Goal: Communication & Community: Answer question/provide support

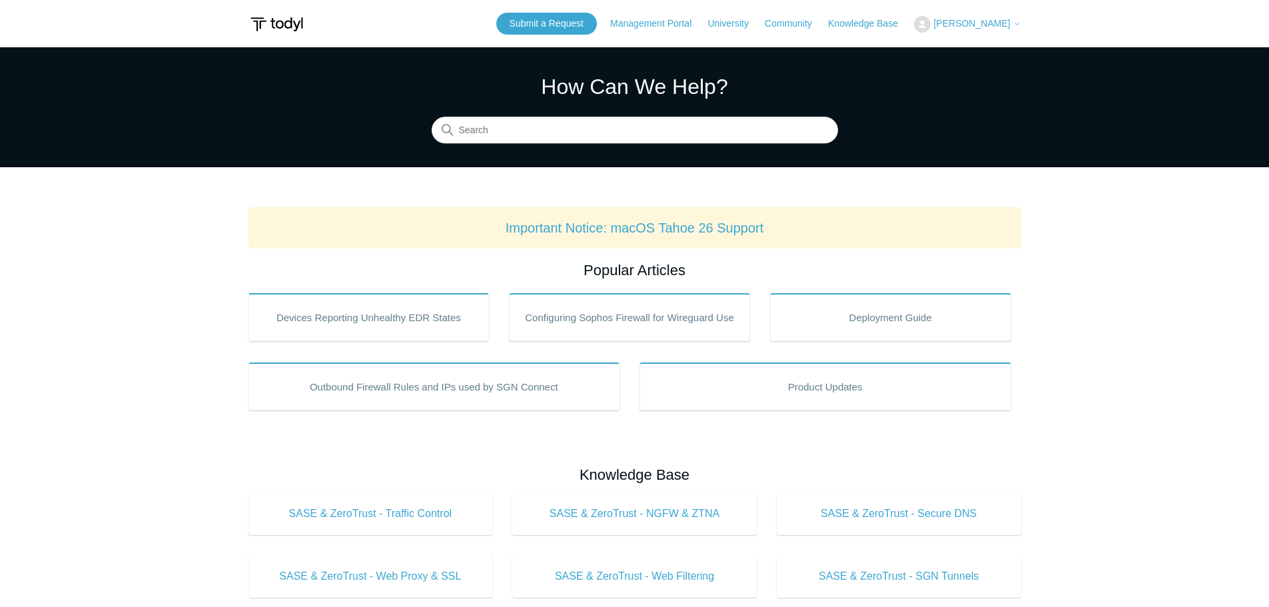
drag, startPoint x: 984, startPoint y: 23, endPoint x: 999, endPoint y: 43, distance: 24.8
click at [985, 23] on span "[PERSON_NAME]" at bounding box center [971, 23] width 77 height 11
click at [994, 54] on link "My Support Requests" at bounding box center [979, 52] width 130 height 23
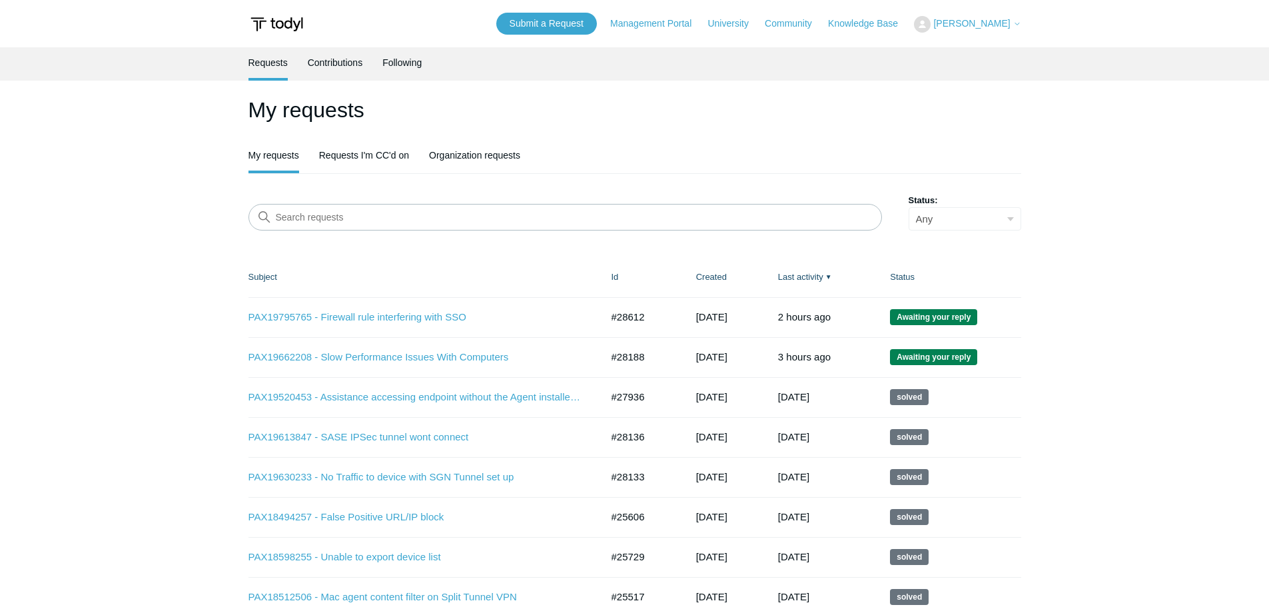
drag, startPoint x: 1073, startPoint y: 137, endPoint x: 1076, endPoint y: 152, distance: 14.9
click at [391, 354] on link "PAX19662208 - Slow Performance Issues With Computers" at bounding box center [414, 357] width 333 height 15
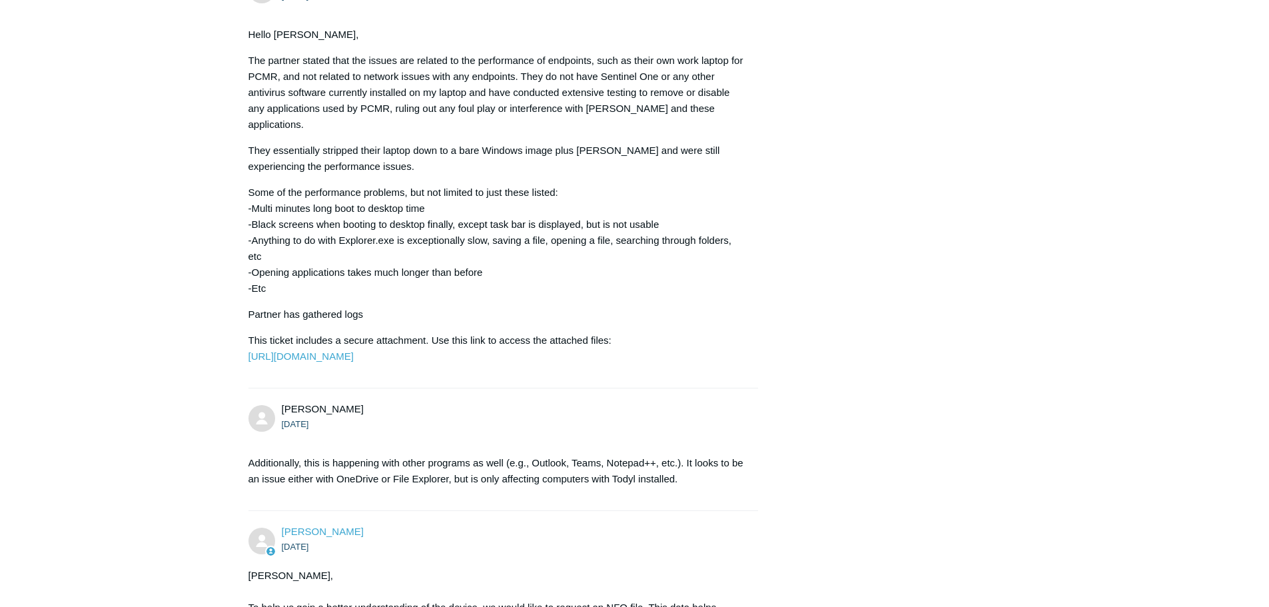
scroll to position [2429, 0]
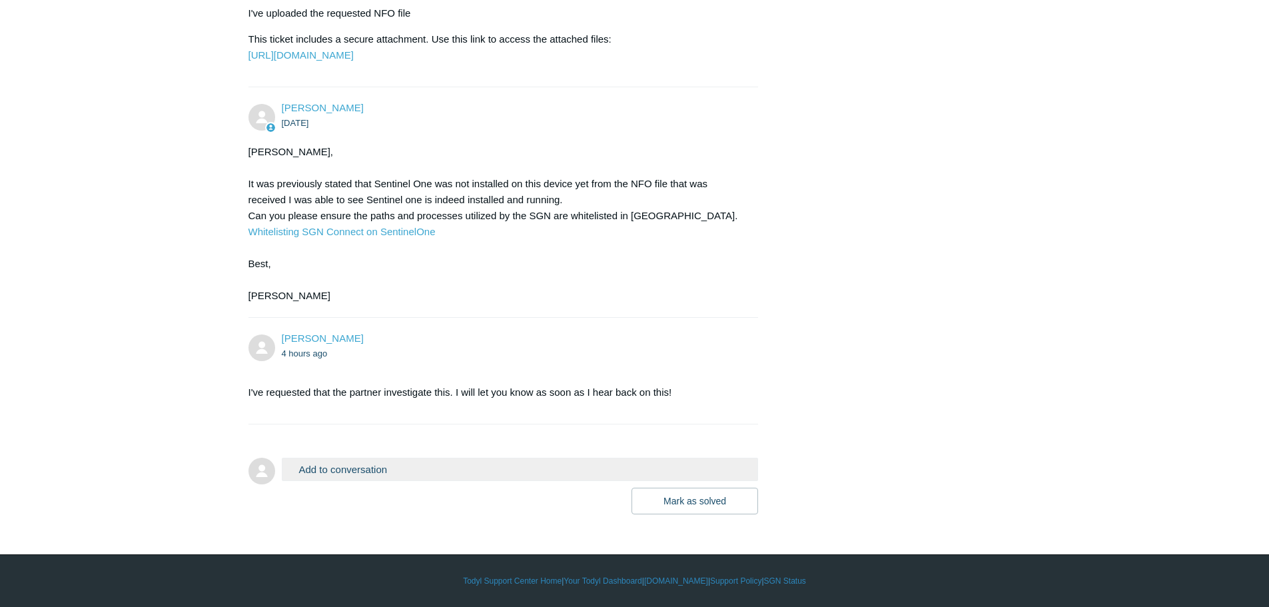
drag, startPoint x: 236, startPoint y: 394, endPoint x: 239, endPoint y: 530, distance: 135.9
click at [368, 462] on button "Add to conversation" at bounding box center [520, 468] width 477 height 23
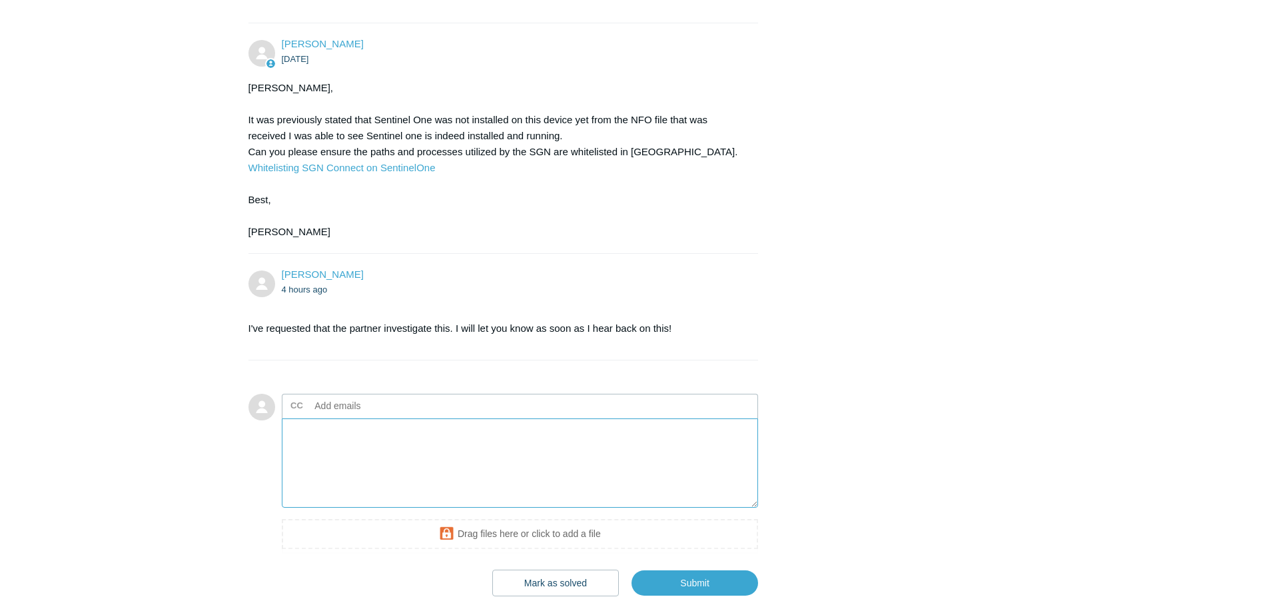
click at [350, 508] on textarea "Add your reply" at bounding box center [520, 463] width 477 height 90
click at [364, 497] on textarea "The partner has adjusted the exclusions from the article, but they're still hav…" at bounding box center [520, 463] width 477 height 90
drag, startPoint x: 364, startPoint y: 497, endPoint x: 400, endPoint y: 476, distance: 41.8
click at [364, 497] on textarea "The partner has adjusted the exclusions from the article, but they're still hav…" at bounding box center [520, 463] width 477 height 90
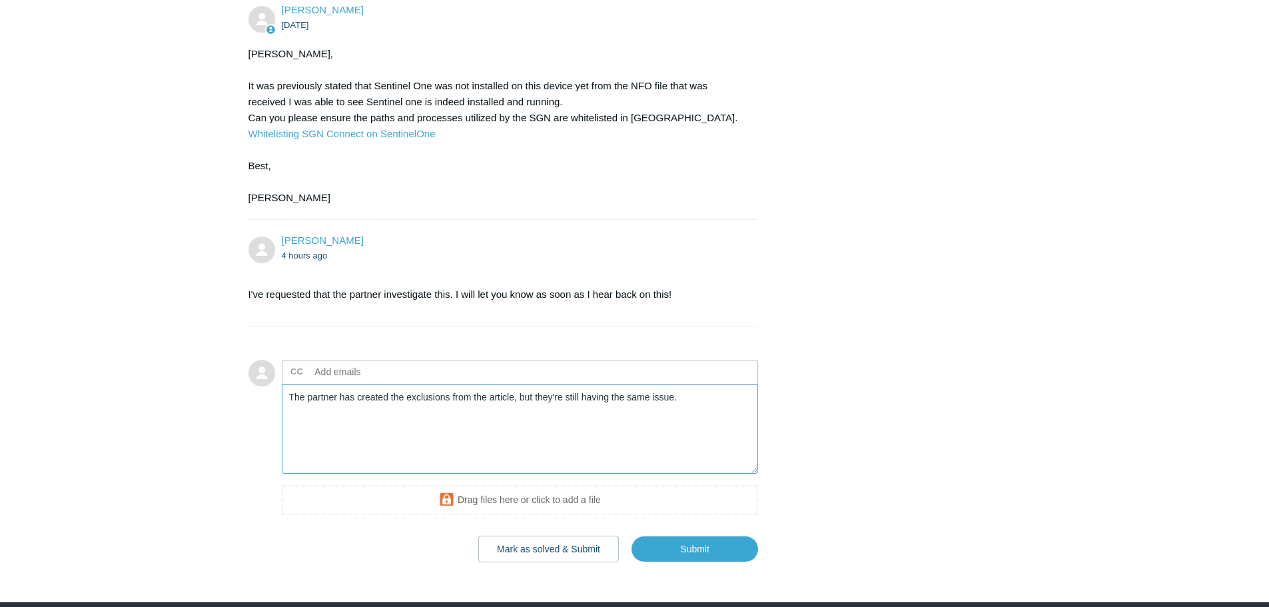
scroll to position [2495, 0]
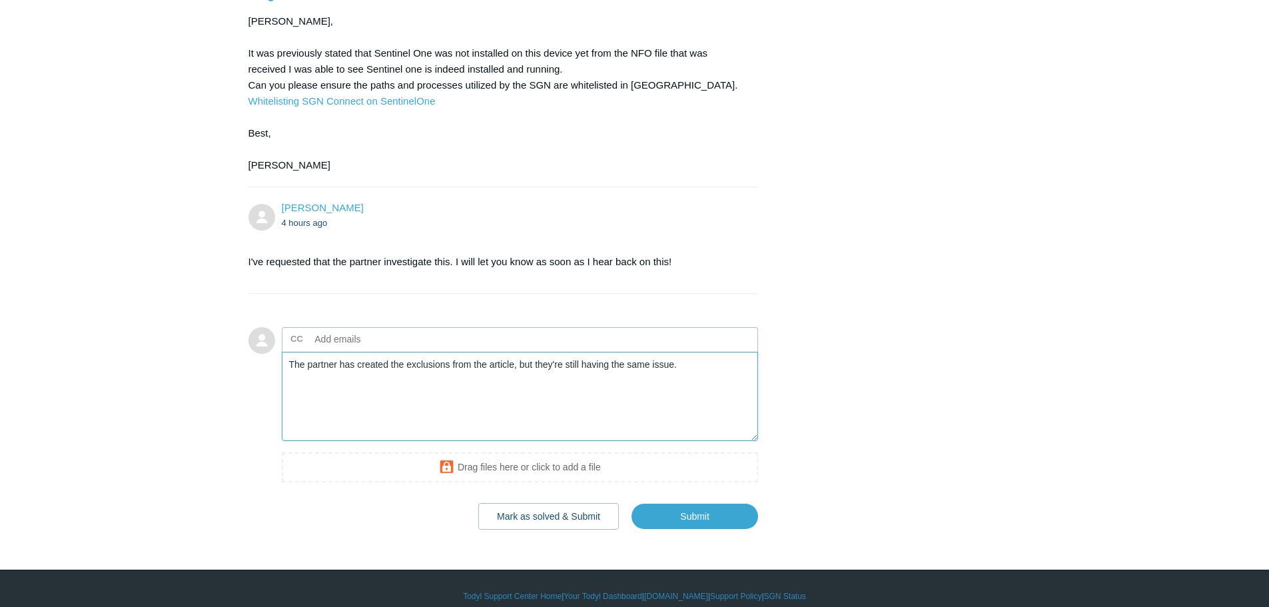
drag, startPoint x: 513, startPoint y: 428, endPoint x: 597, endPoint y: 408, distance: 85.4
click at [516, 428] on textarea "The partner has created the exclusions from the article, but they're still havi…" at bounding box center [520, 397] width 477 height 90
type textarea "The partner has created the exclusions from the article (and switched to the mo…"
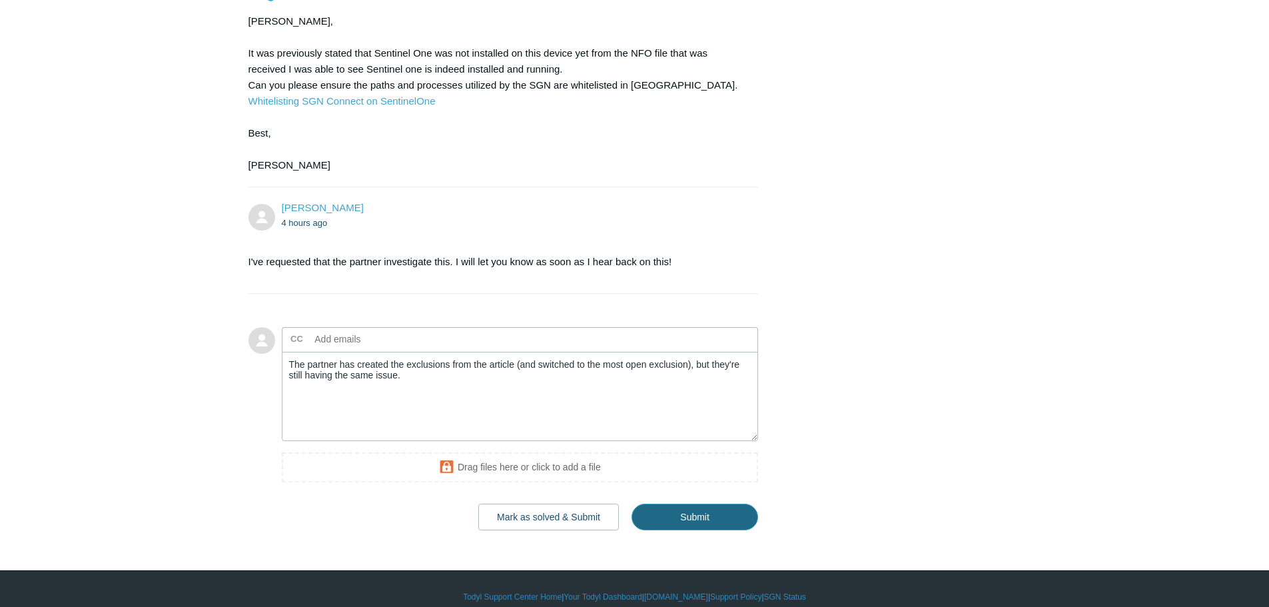
drag, startPoint x: 699, startPoint y: 576, endPoint x: 730, endPoint y: 578, distance: 31.4
click at [699, 530] on input "Submit" at bounding box center [694, 516] width 127 height 27
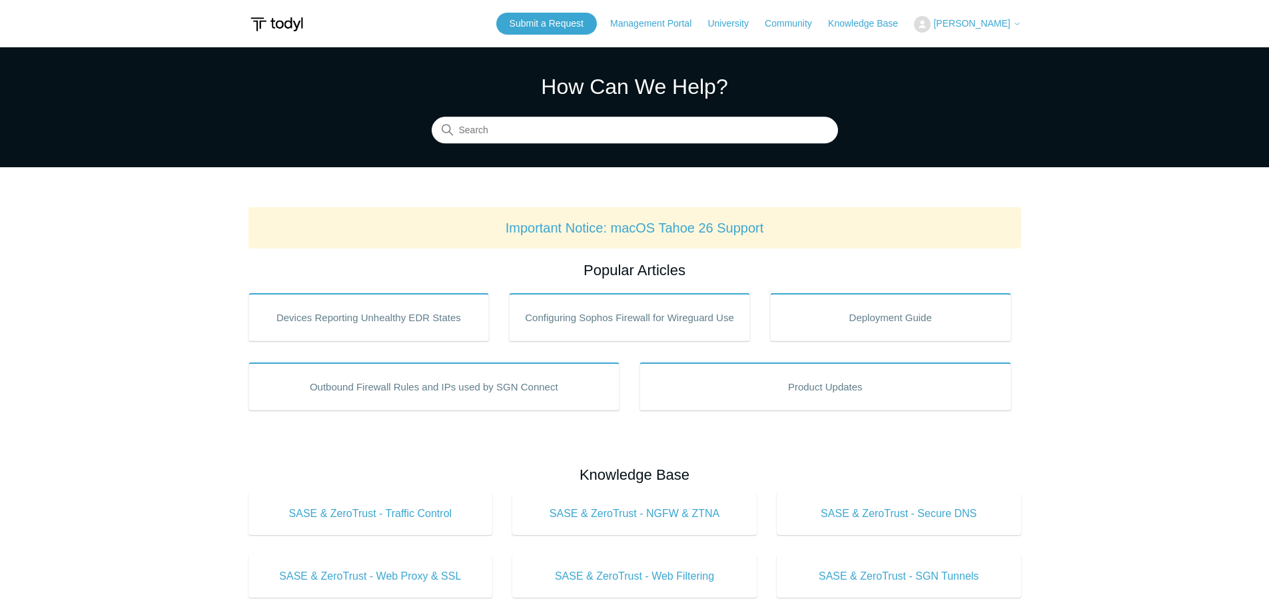
click at [969, 19] on button "[PERSON_NAME]" at bounding box center [967, 24] width 107 height 17
click at [979, 50] on link "My Support Requests" at bounding box center [979, 52] width 130 height 23
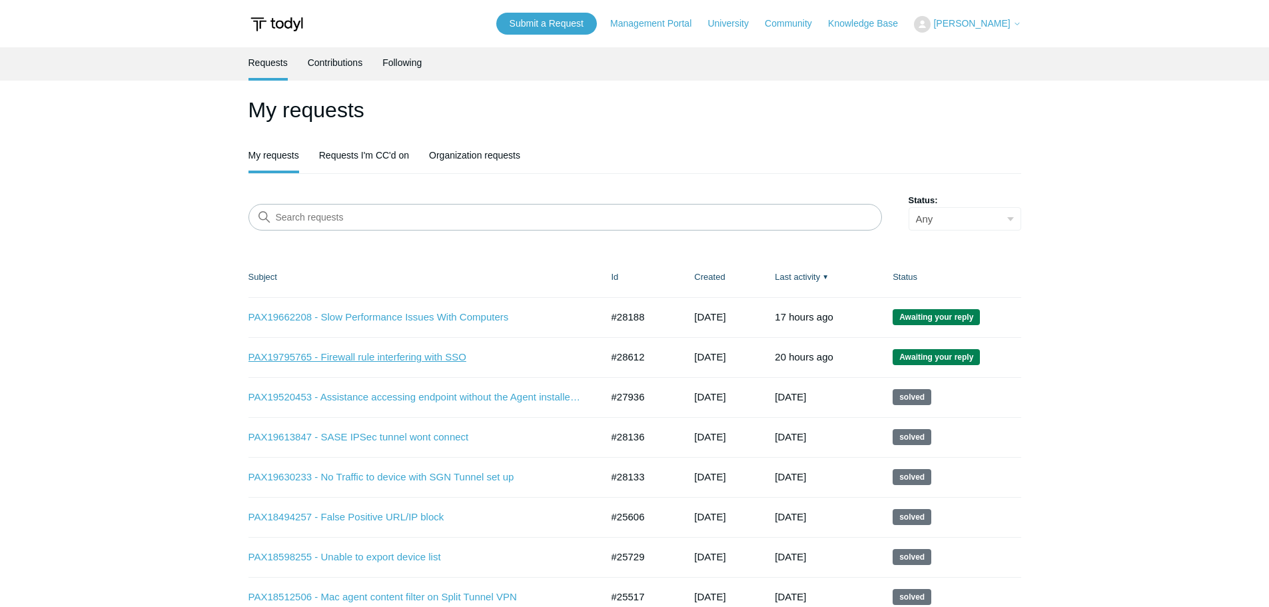
click at [357, 356] on link "PAX19795765 - Firewall rule interfering with SSO" at bounding box center [414, 357] width 333 height 15
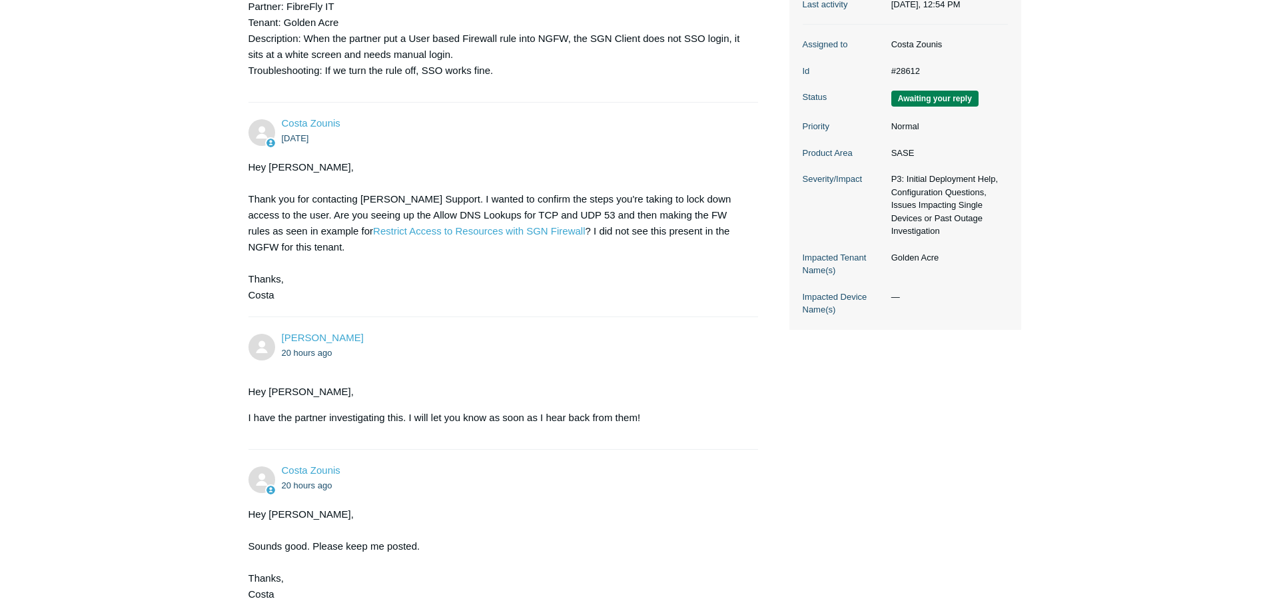
scroll to position [452, 0]
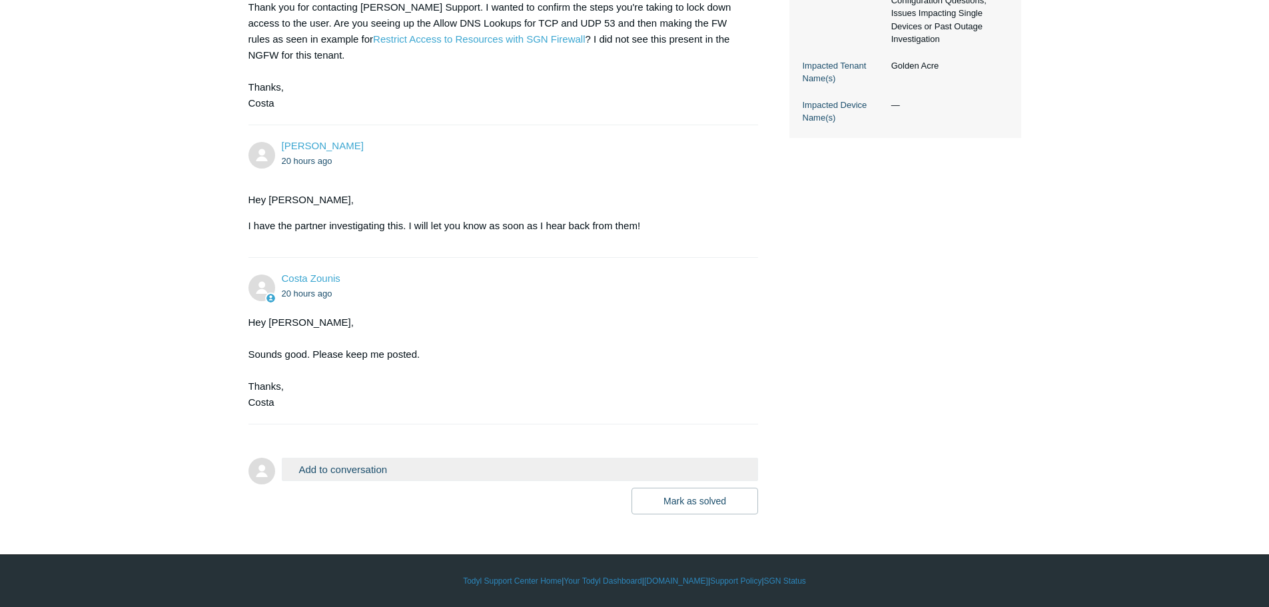
click at [349, 471] on button "Add to conversation" at bounding box center [520, 468] width 477 height 23
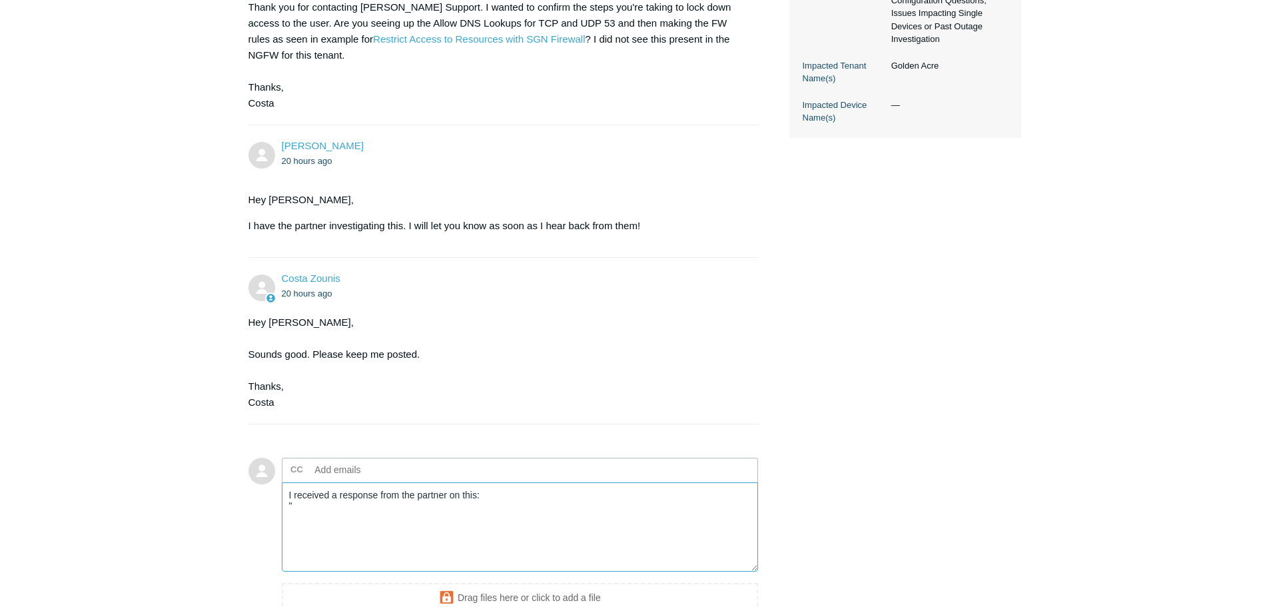
paste textarea "We’ve loaded the DNS rule now…. But still the same. The issue seems to be with …"
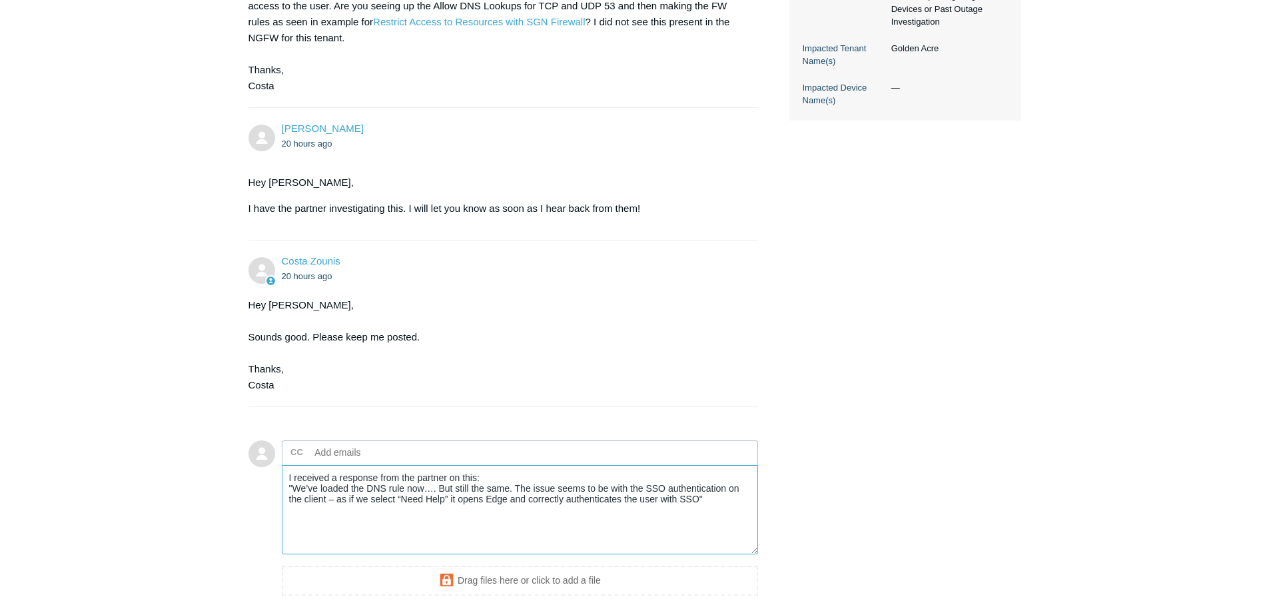
scroll to position [519, 0]
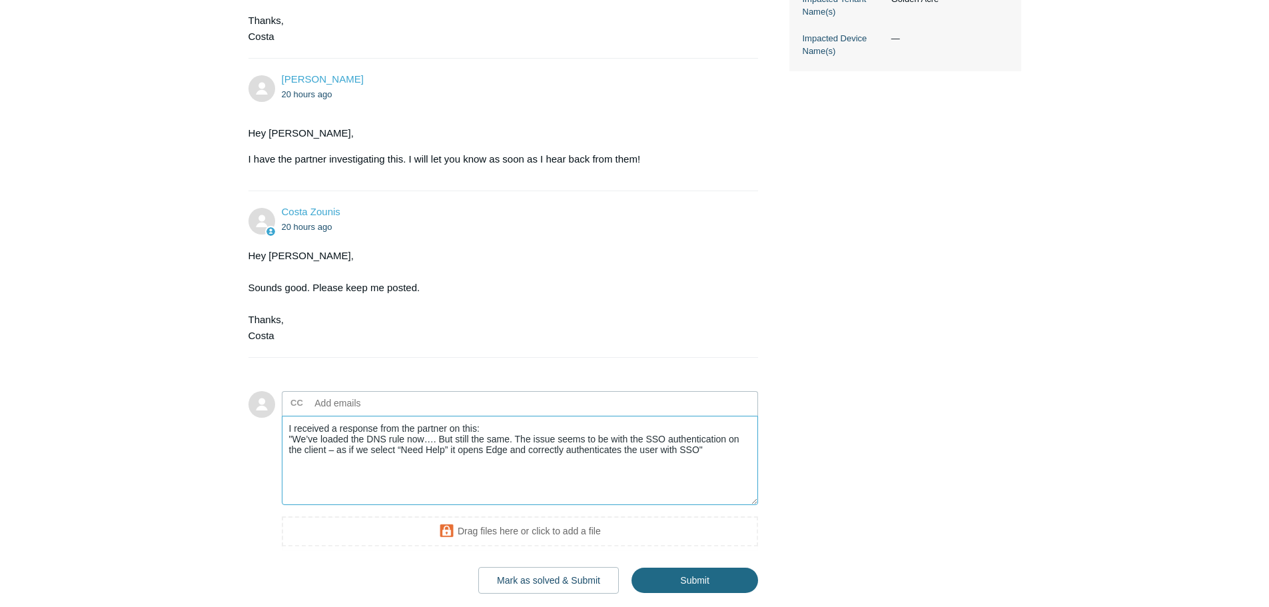
type textarea "I received a response from the partner on this: "We’ve loaded the DNS rule now……"
click at [711, 586] on input "Submit" at bounding box center [694, 580] width 127 height 27
